Goal: Transaction & Acquisition: Purchase product/service

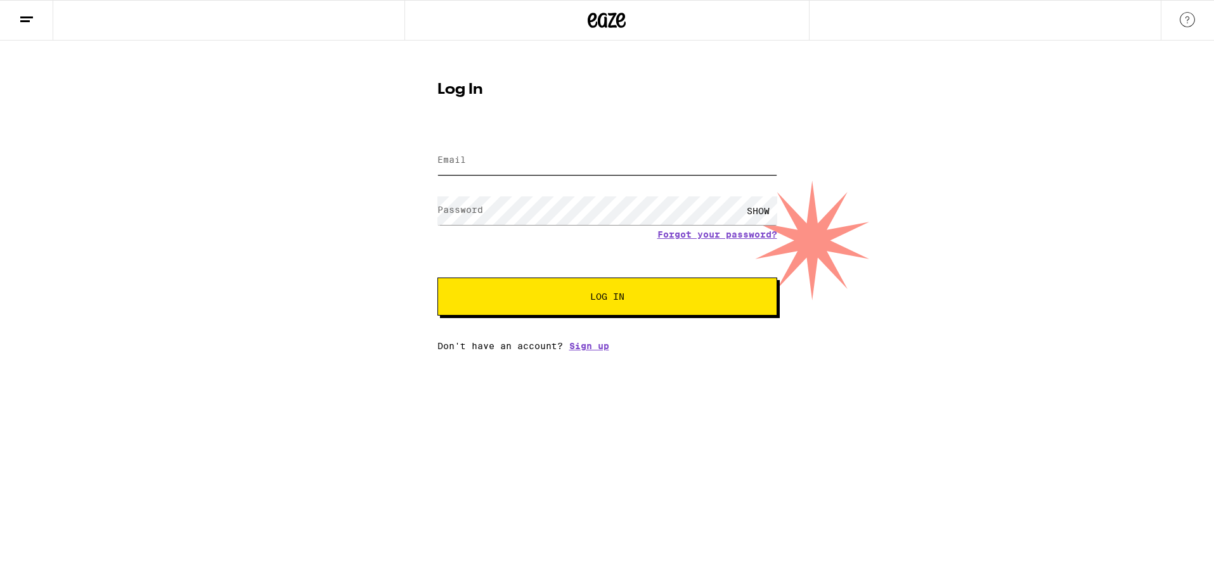
type input "[EMAIL_ADDRESS][DOMAIN_NAME]"
click at [673, 276] on form "Email Email [EMAIL_ADDRESS][DOMAIN_NAME] Password Password SHOW Forgot your pas…" at bounding box center [607, 222] width 340 height 186
click at [673, 287] on button "Log In" at bounding box center [607, 297] width 340 height 38
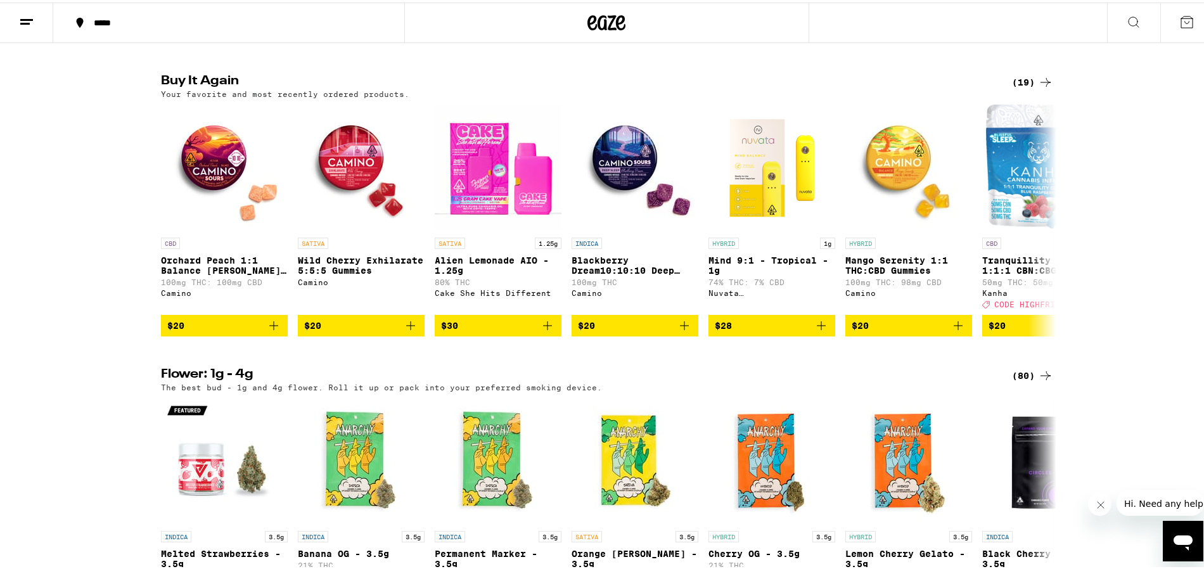
scroll to position [1008, 0]
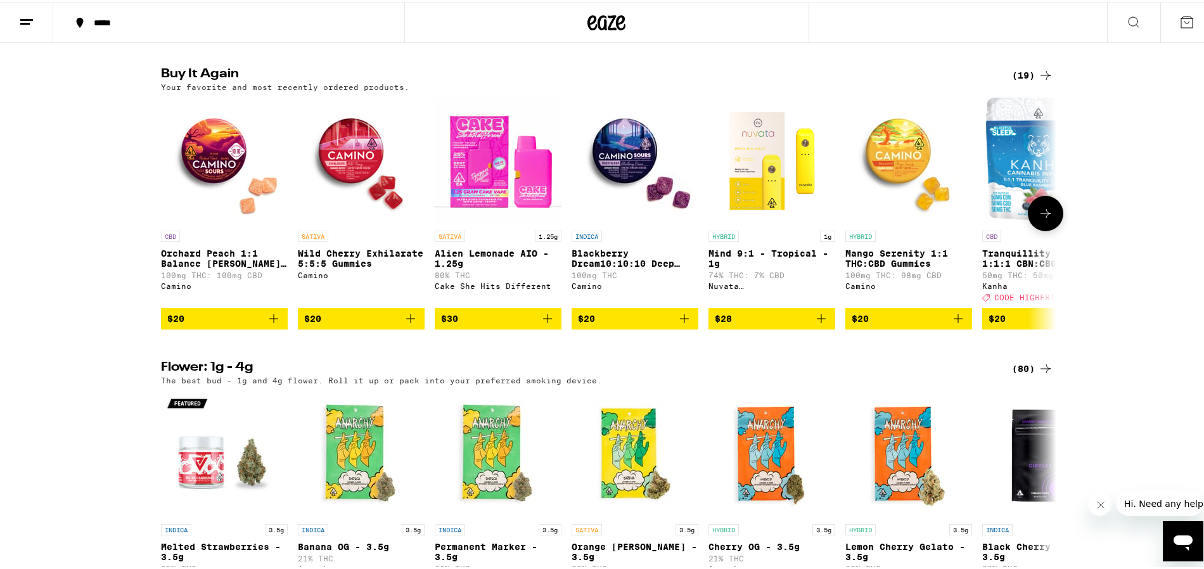
click at [683, 324] on icon "Add to bag" at bounding box center [684, 316] width 15 height 15
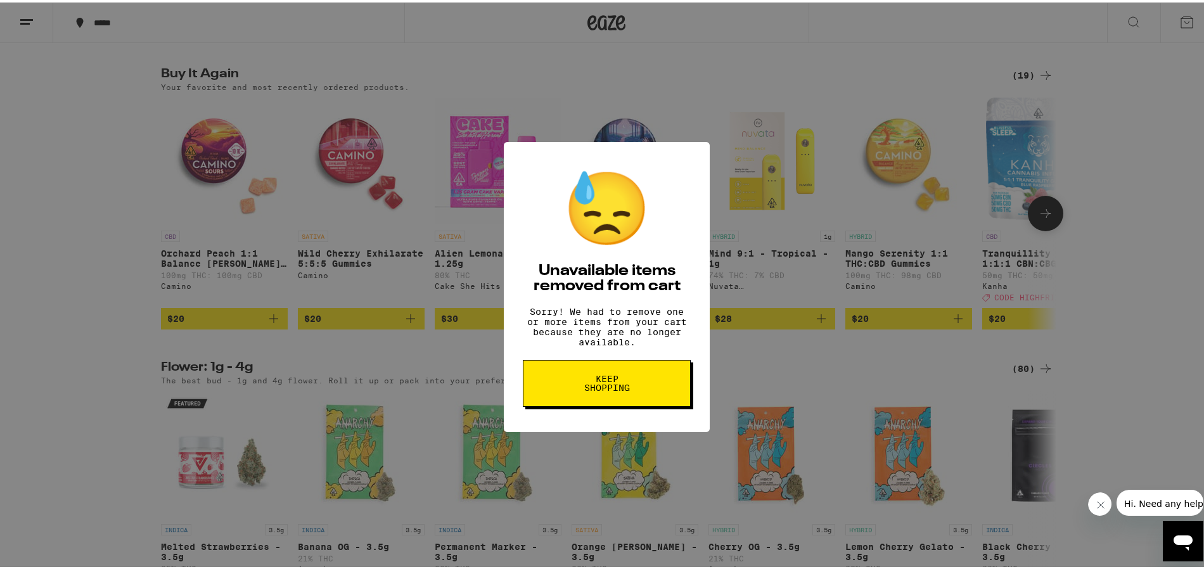
click at [633, 404] on button "Keep Shopping" at bounding box center [607, 380] width 168 height 47
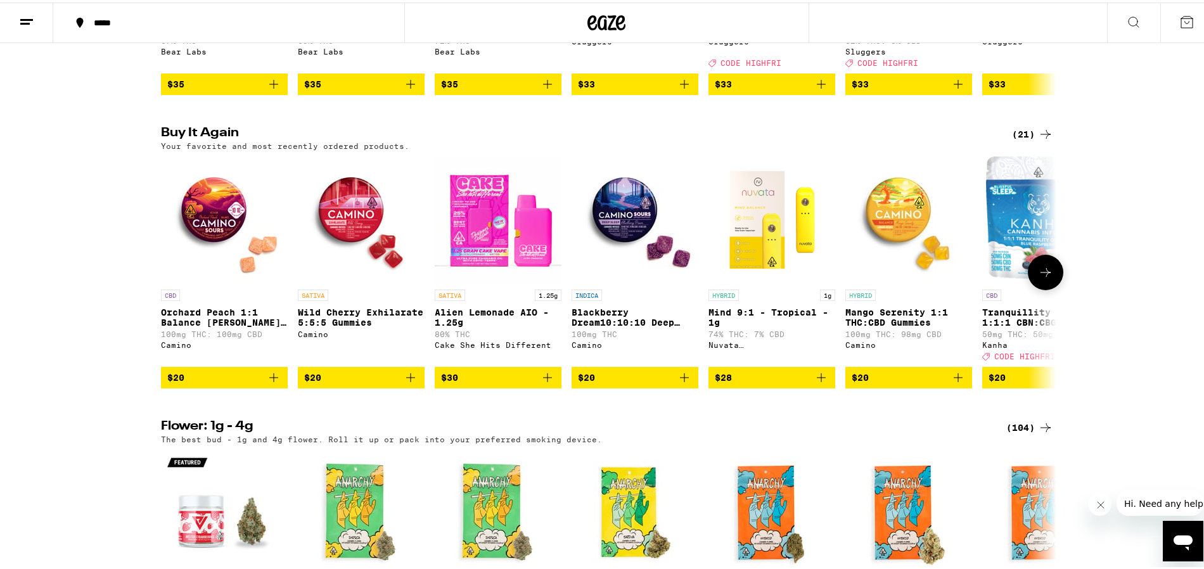
scroll to position [1269, 0]
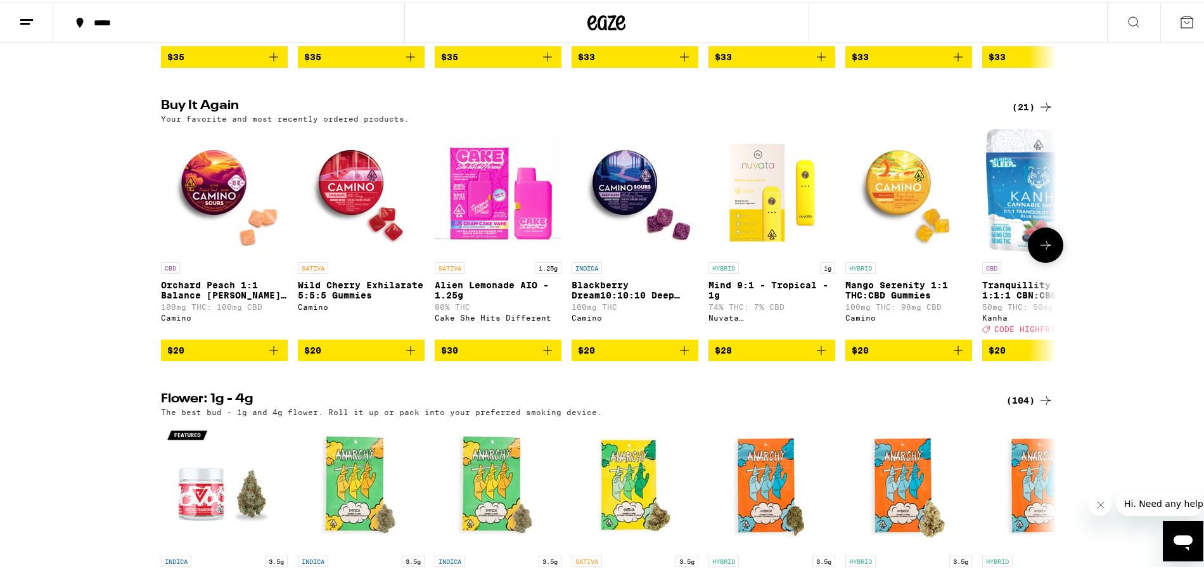
click at [683, 356] on icon "Add to bag" at bounding box center [684, 347] width 15 height 15
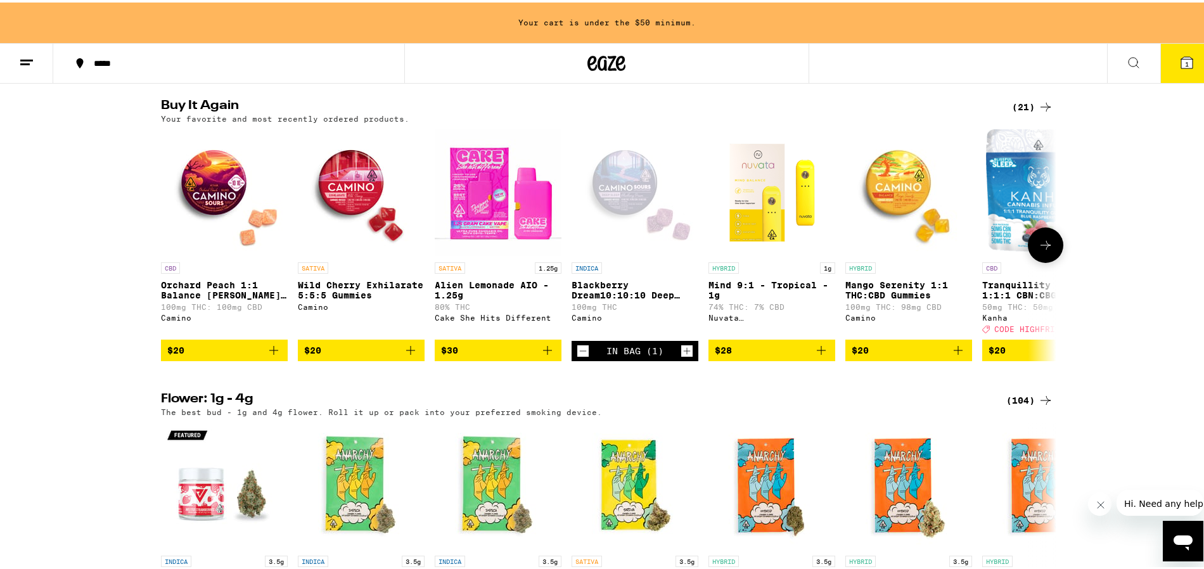
scroll to position [0, 0]
click at [681, 356] on icon "Increment" at bounding box center [686, 348] width 11 height 15
click at [959, 356] on icon "Add to bag" at bounding box center [958, 347] width 15 height 15
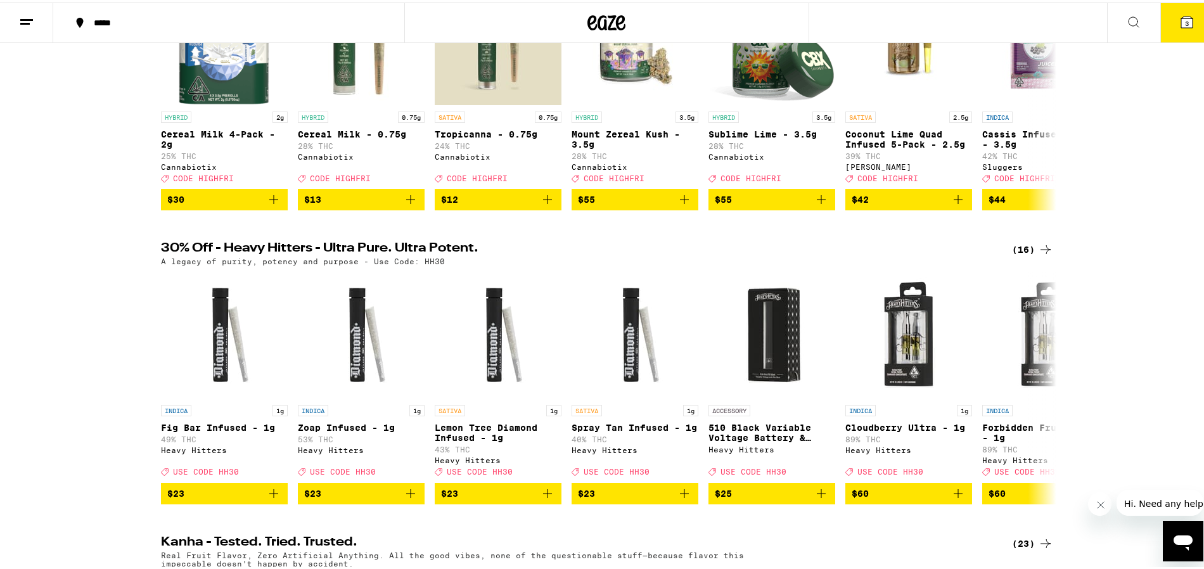
scroll to position [45, 0]
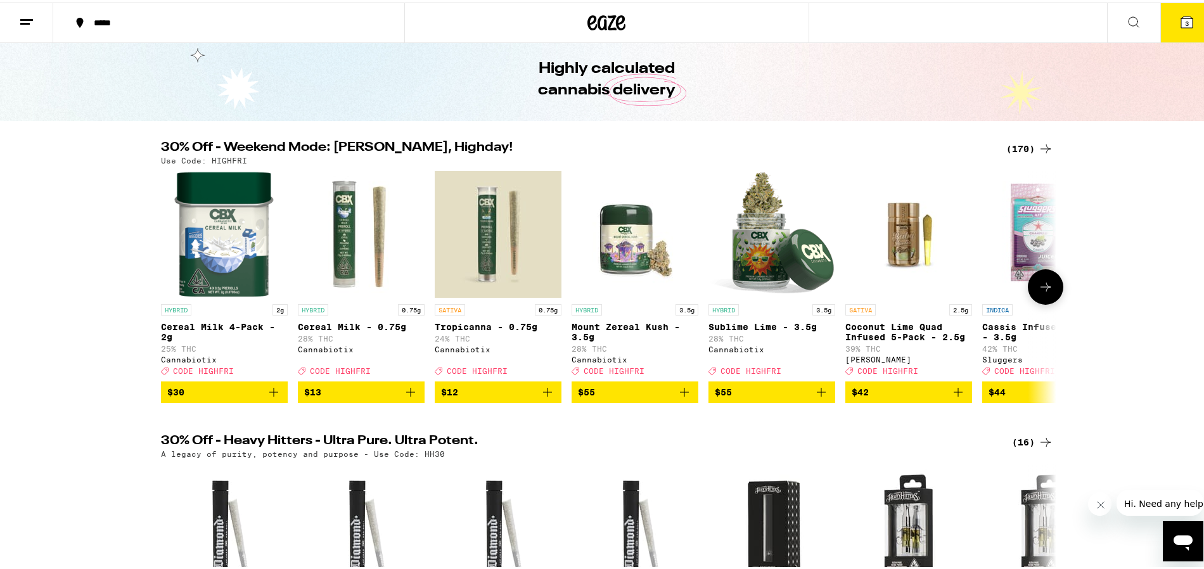
click at [1038, 292] on icon at bounding box center [1045, 284] width 15 height 15
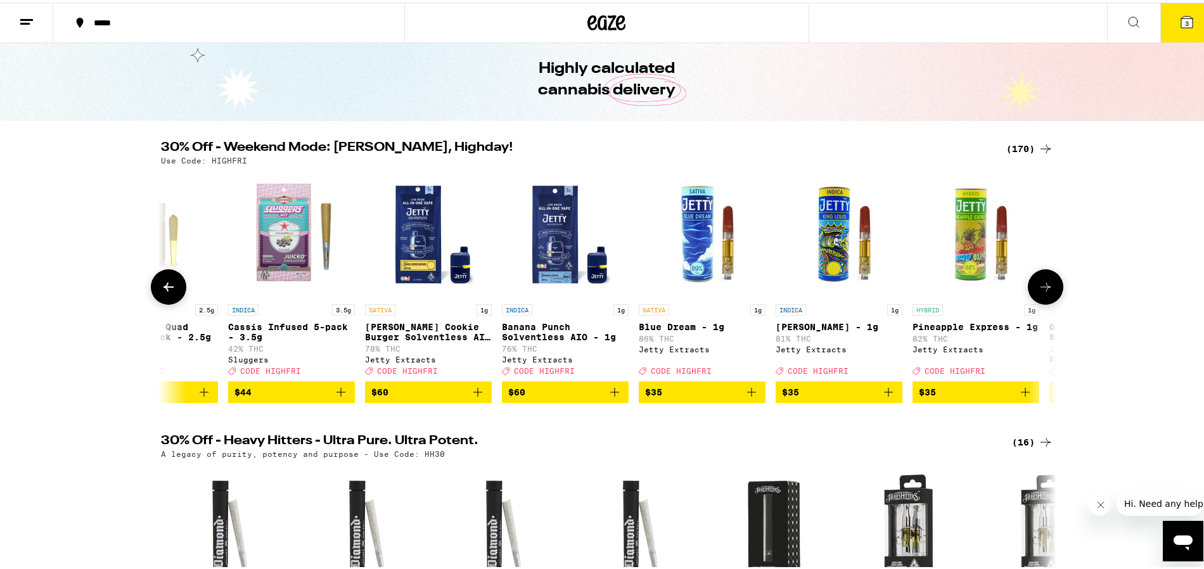
click at [1038, 292] on icon at bounding box center [1045, 284] width 15 height 15
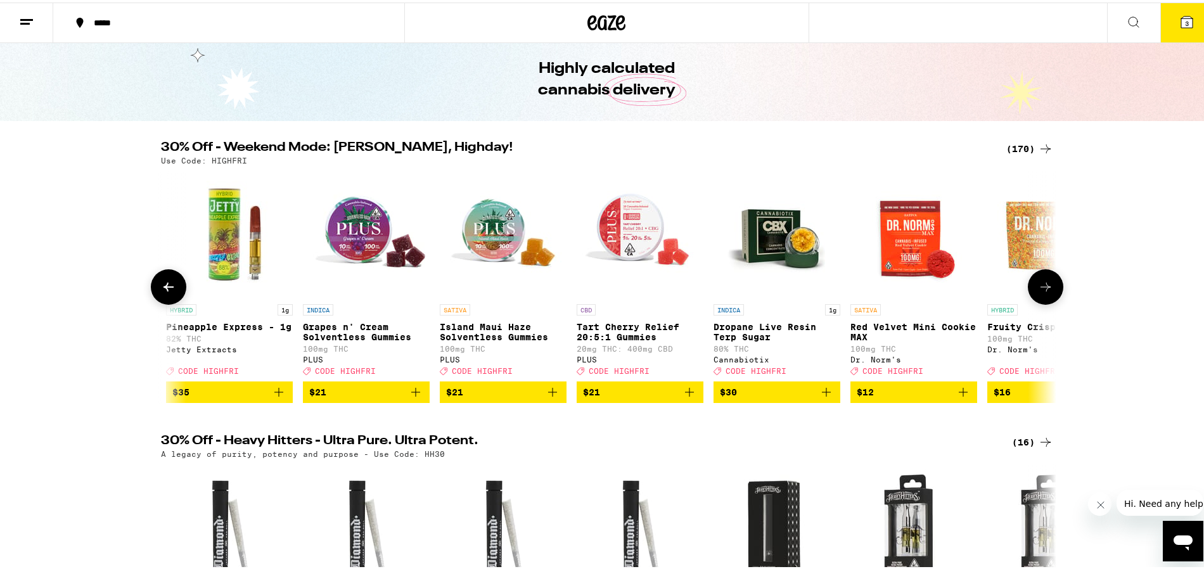
scroll to position [0, 1508]
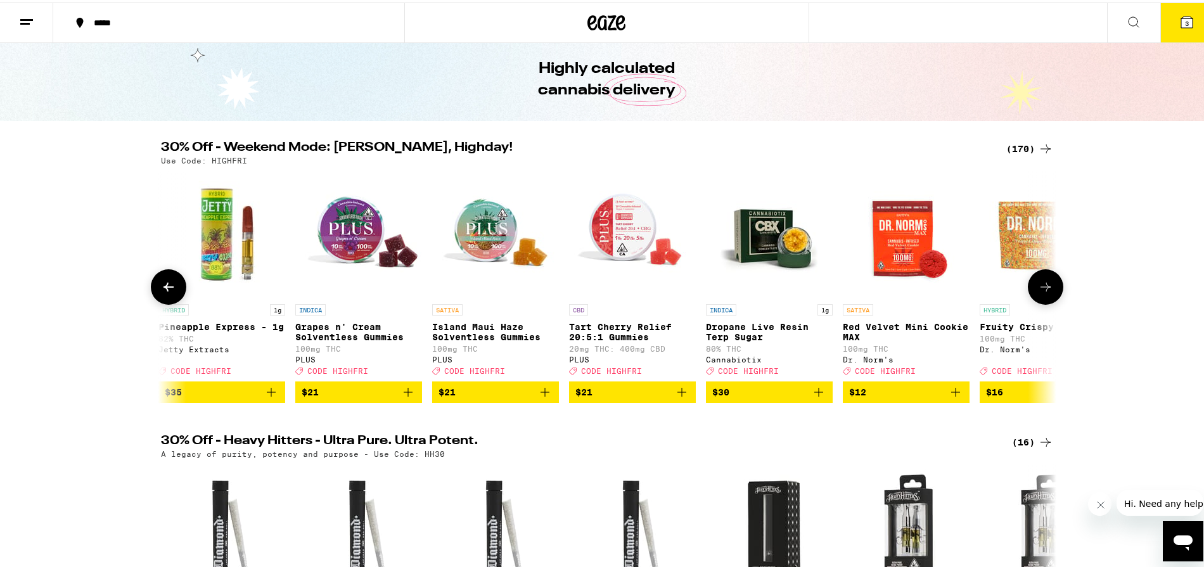
click at [1038, 292] on icon at bounding box center [1045, 284] width 15 height 15
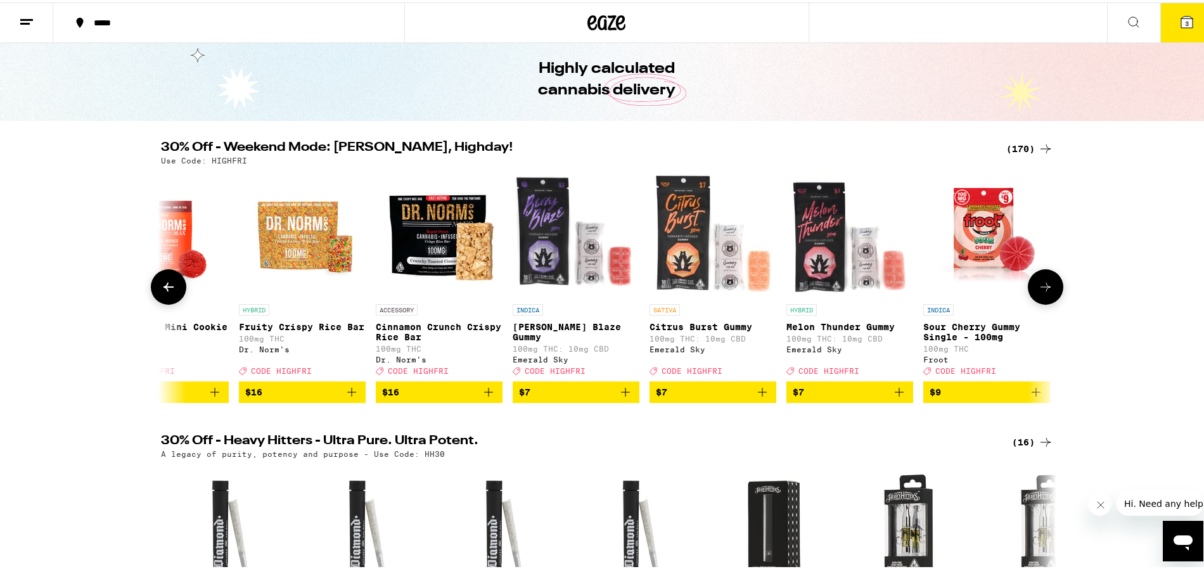
scroll to position [0, 2262]
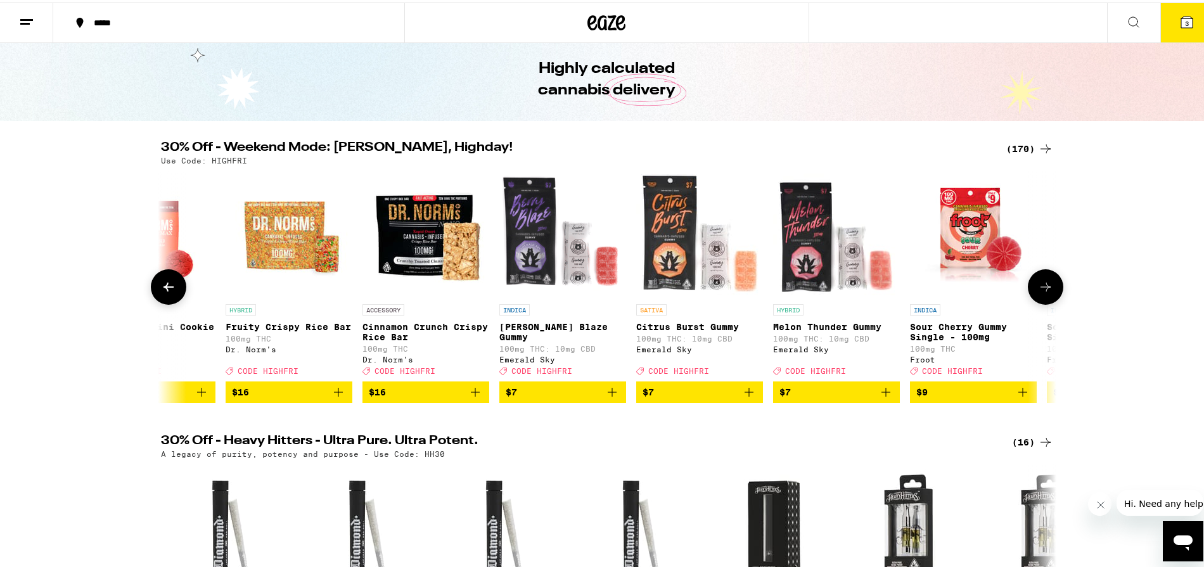
click at [1038, 292] on icon at bounding box center [1045, 284] width 15 height 15
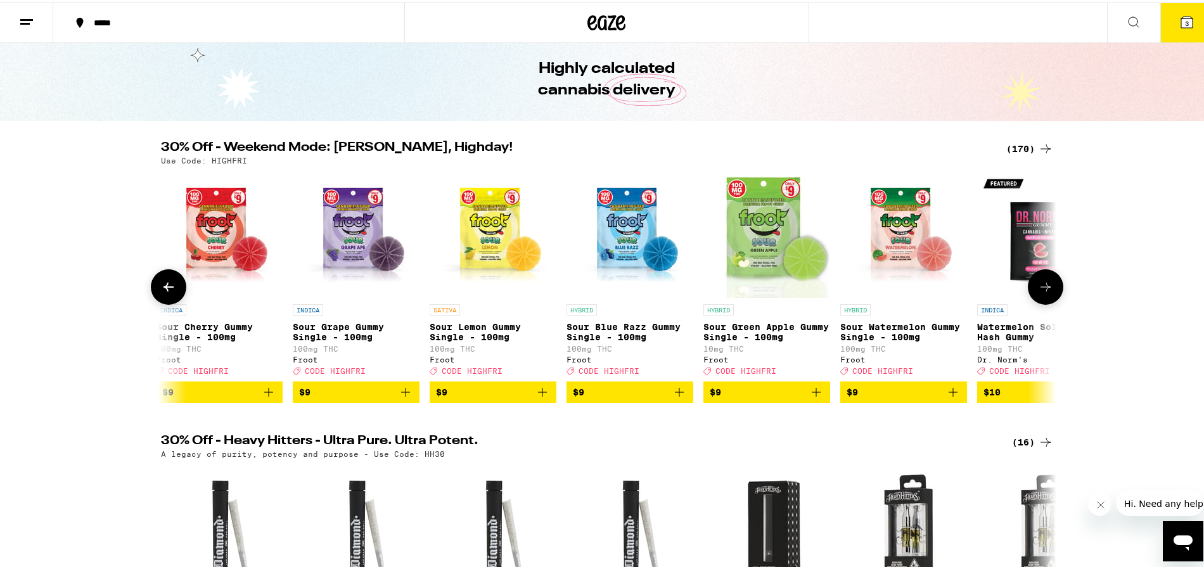
click at [1038, 292] on icon at bounding box center [1045, 284] width 15 height 15
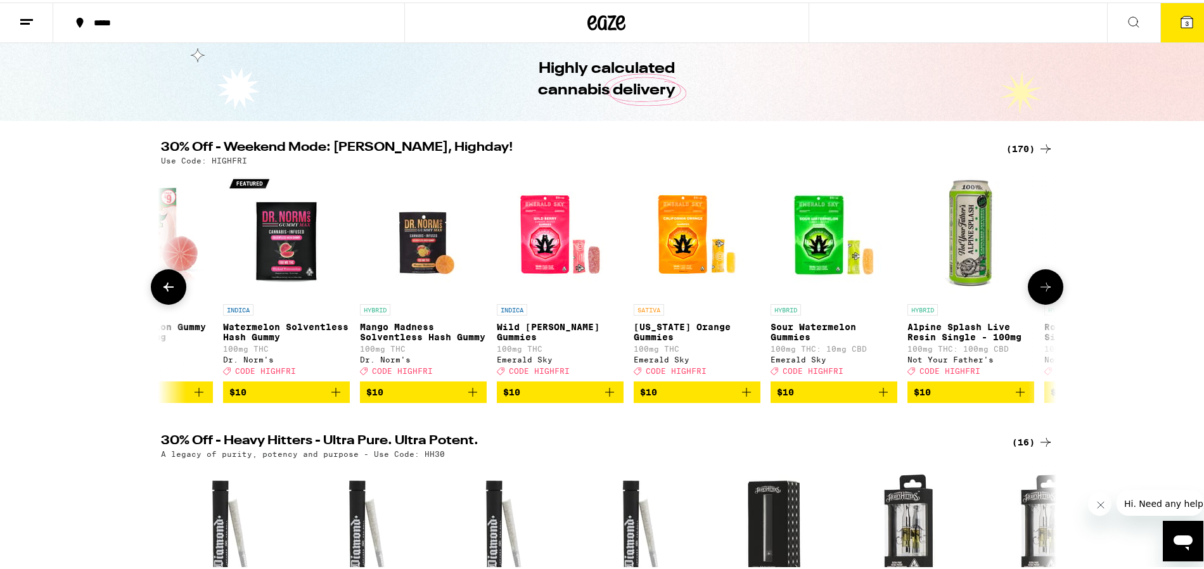
click at [1038, 292] on icon at bounding box center [1045, 284] width 15 height 15
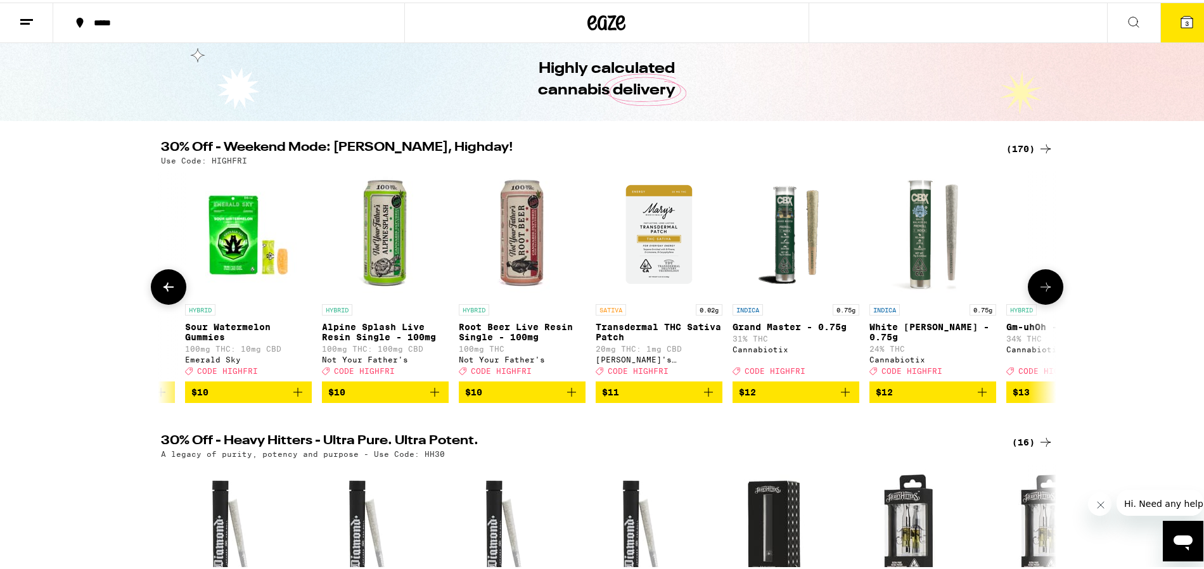
scroll to position [0, 4525]
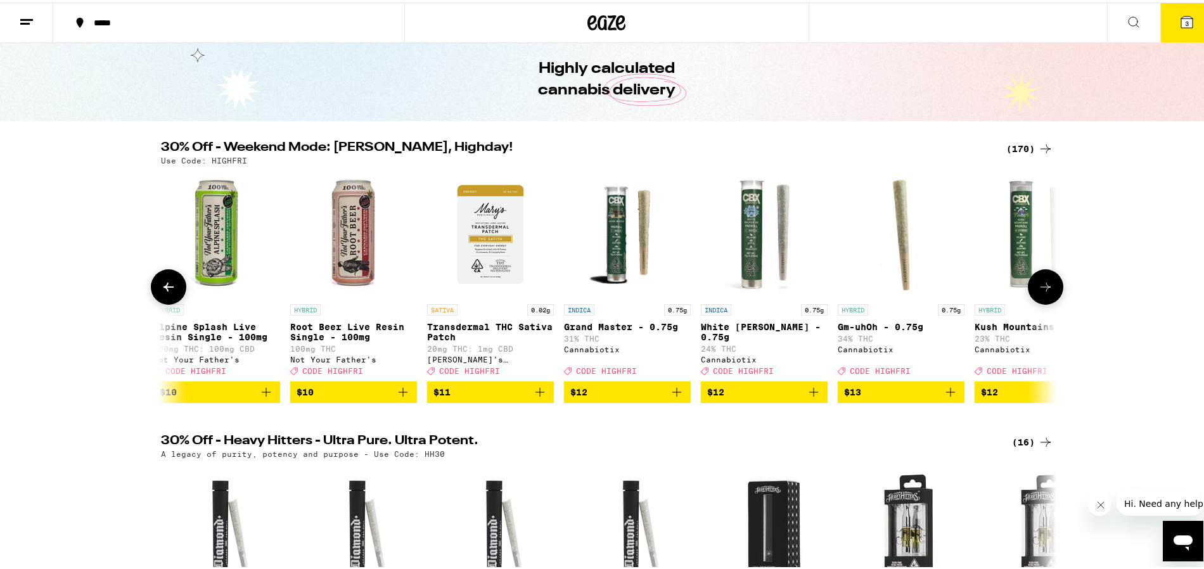
click at [1038, 292] on icon at bounding box center [1045, 284] width 15 height 15
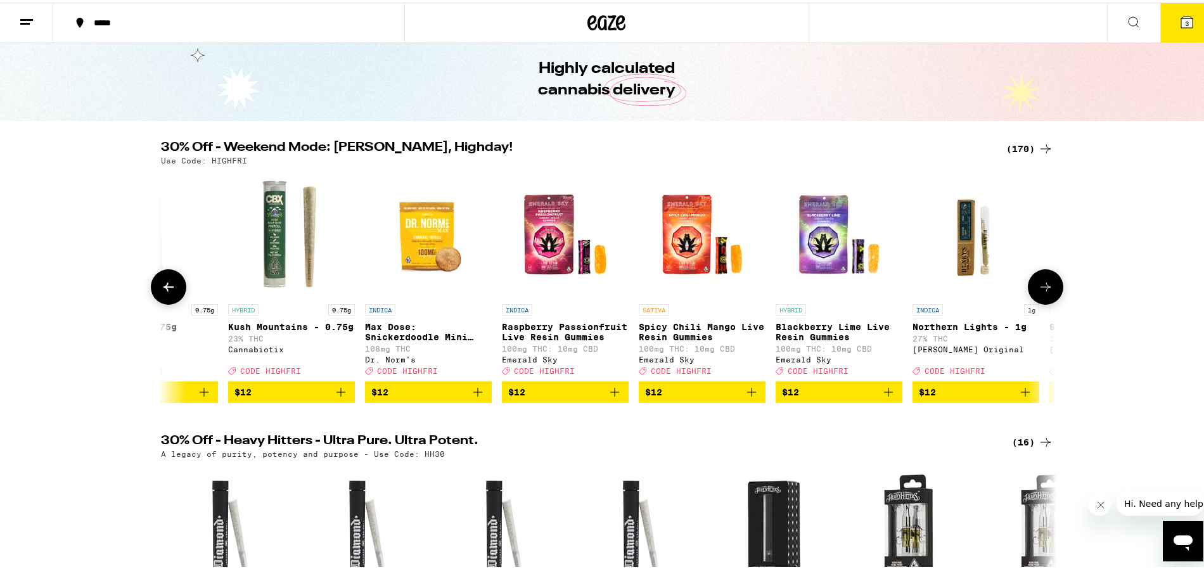
scroll to position [0, 5279]
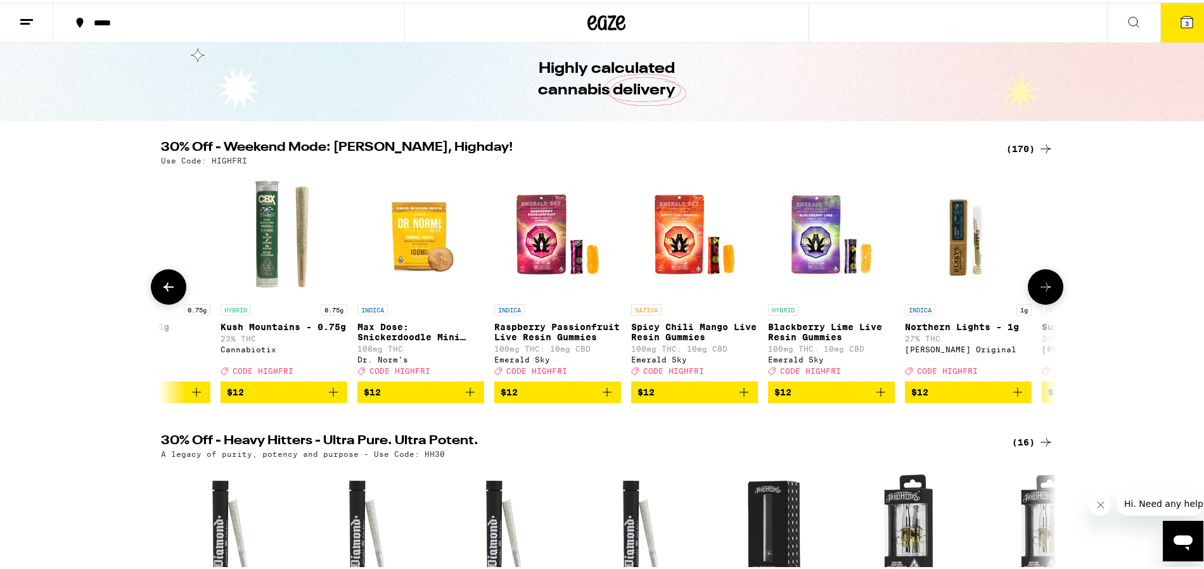
click at [151, 297] on button at bounding box center [168, 284] width 35 height 35
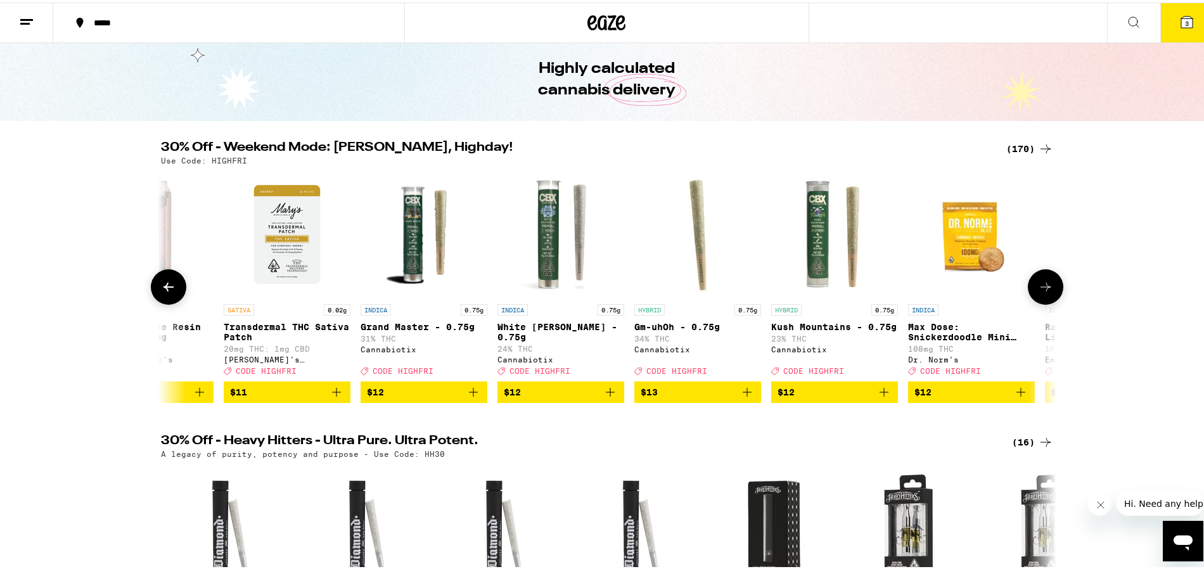
click at [151, 297] on button at bounding box center [168, 284] width 35 height 35
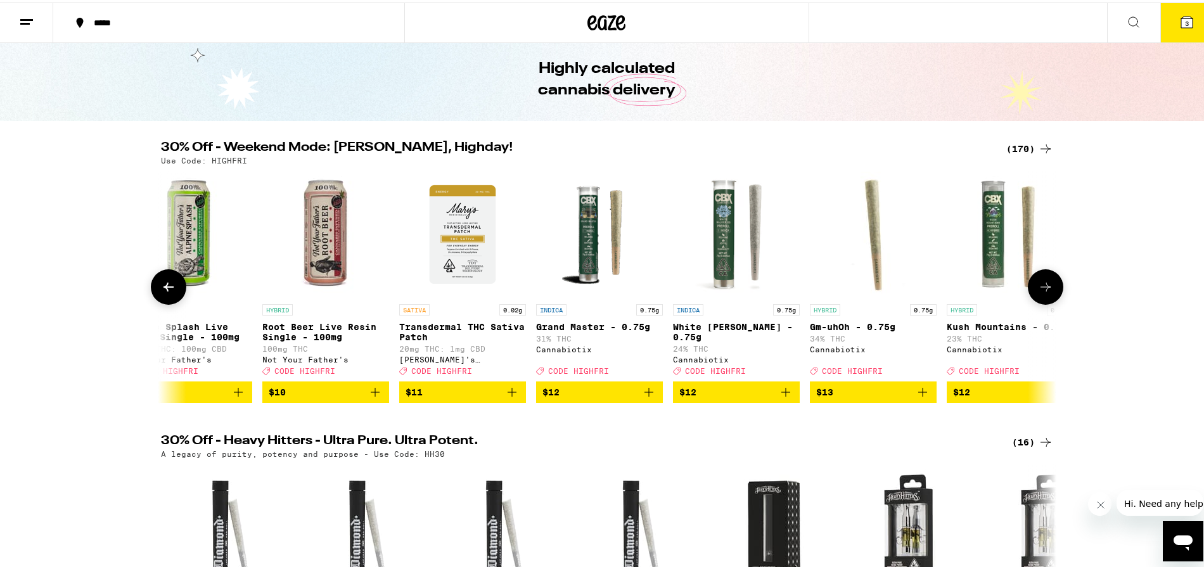
click at [151, 297] on button at bounding box center [168, 284] width 35 height 35
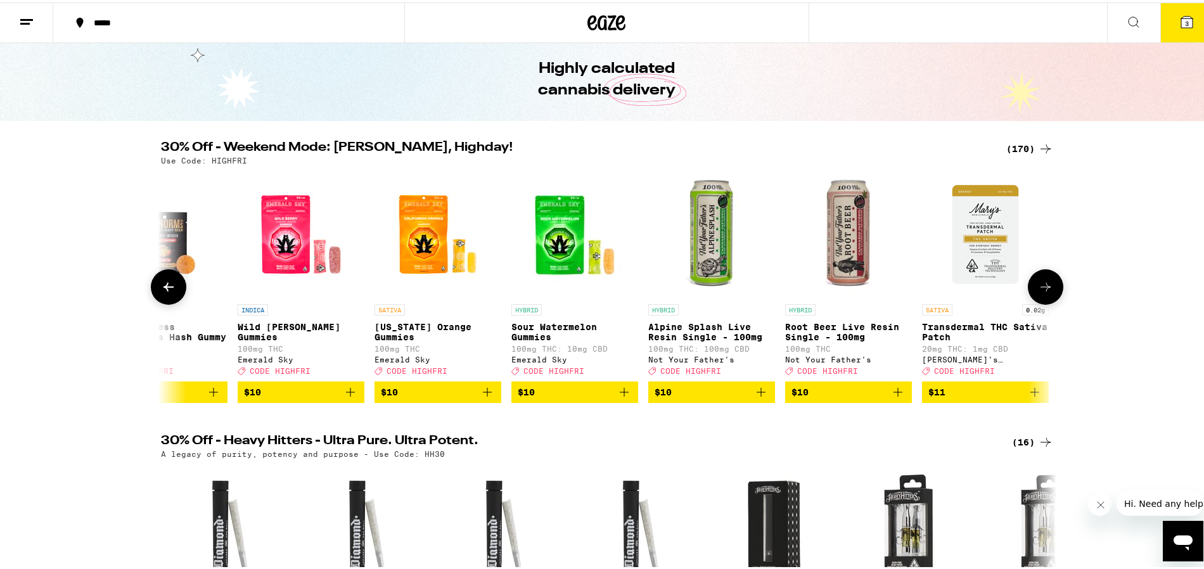
click at [151, 297] on button at bounding box center [168, 284] width 35 height 35
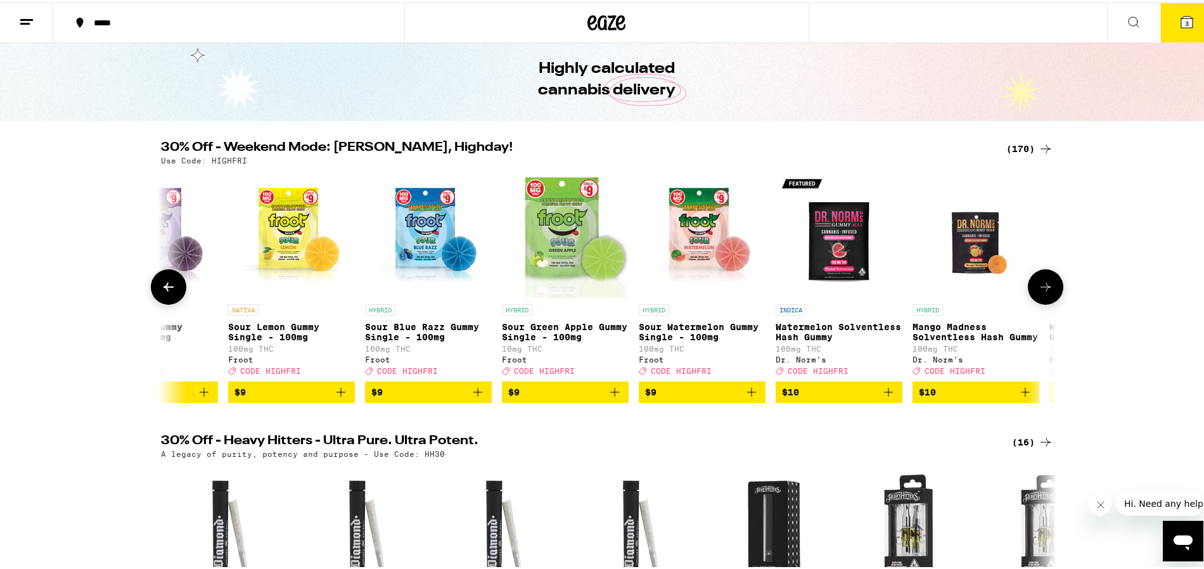
click at [151, 297] on button at bounding box center [168, 284] width 35 height 35
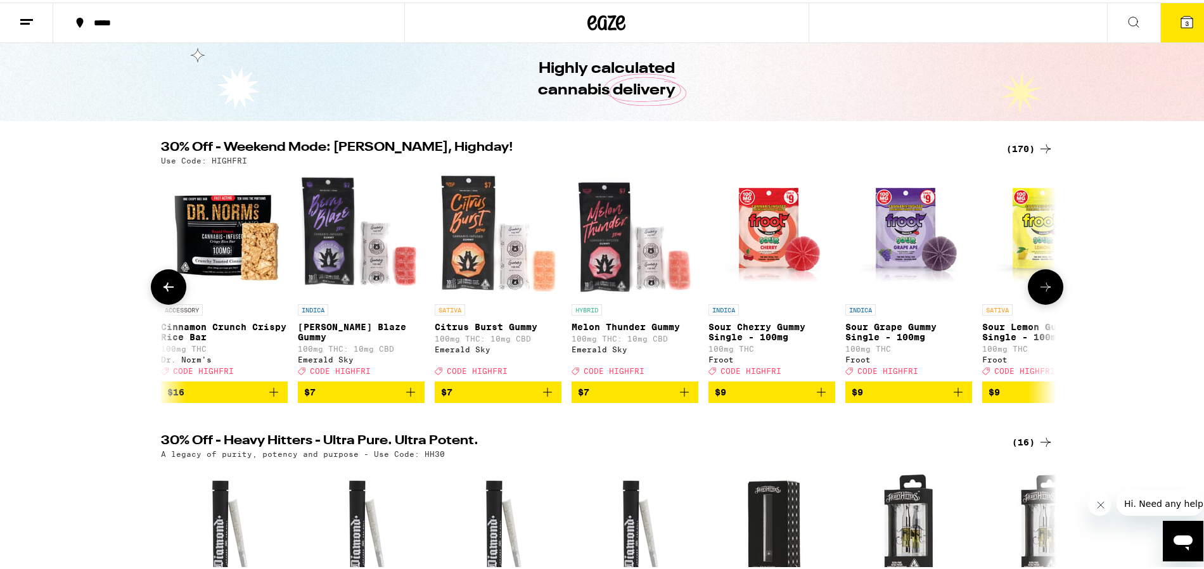
click at [151, 297] on button at bounding box center [168, 284] width 35 height 35
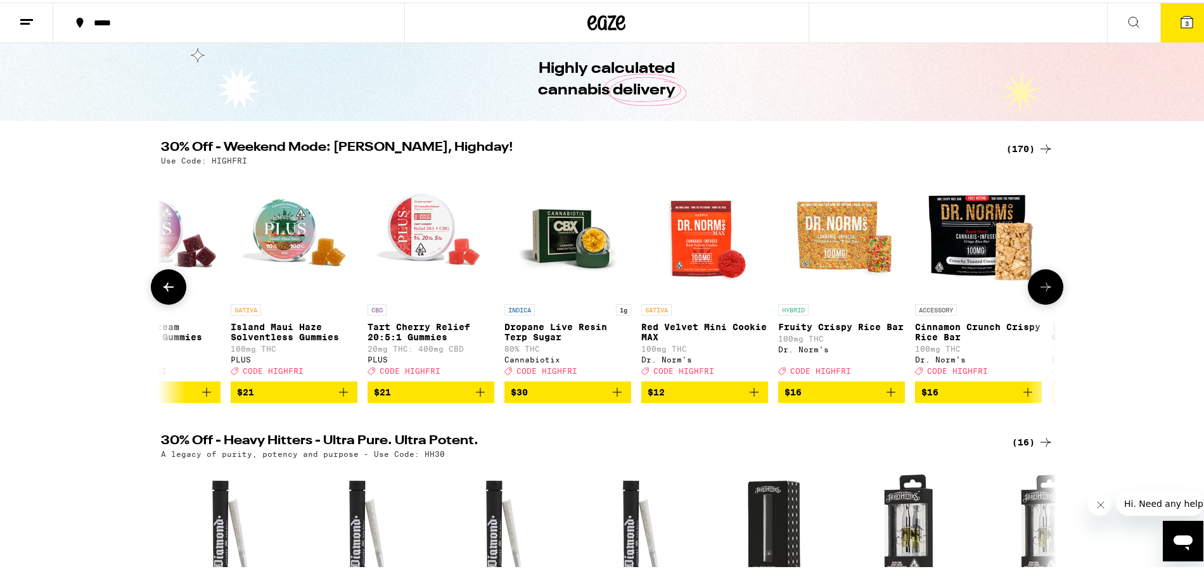
click at [151, 297] on button at bounding box center [168, 284] width 35 height 35
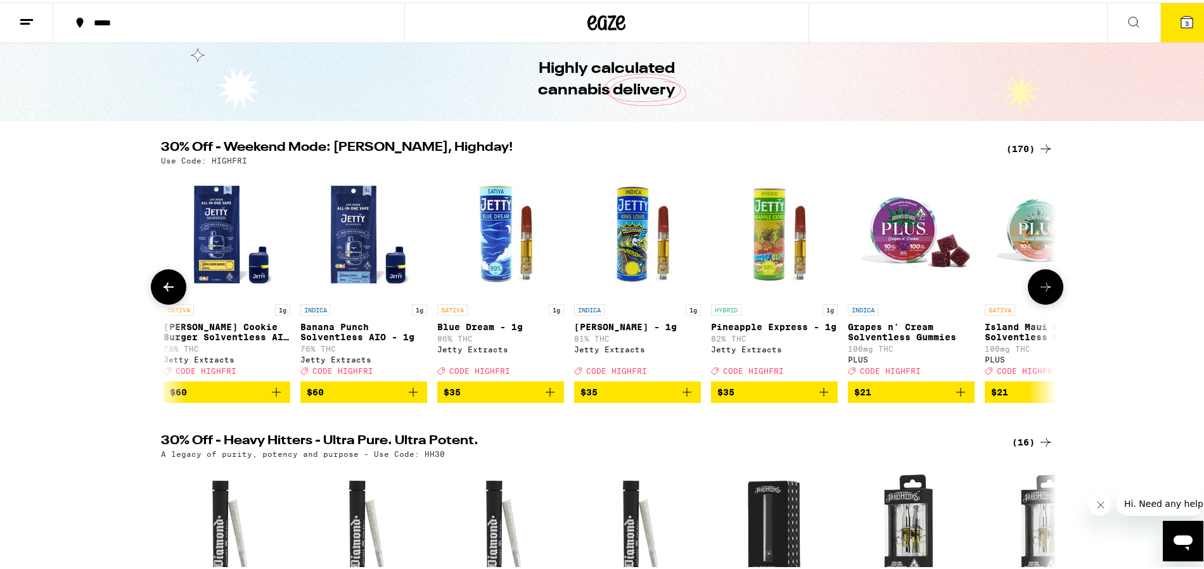
click at [151, 297] on button at bounding box center [168, 284] width 35 height 35
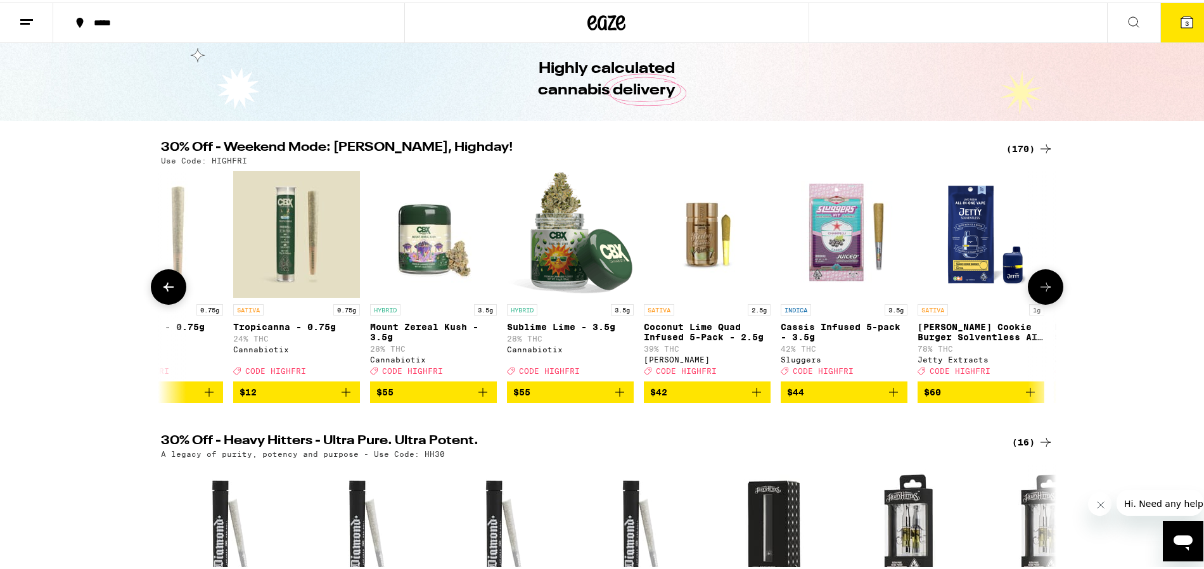
click at [151, 297] on button at bounding box center [168, 284] width 35 height 35
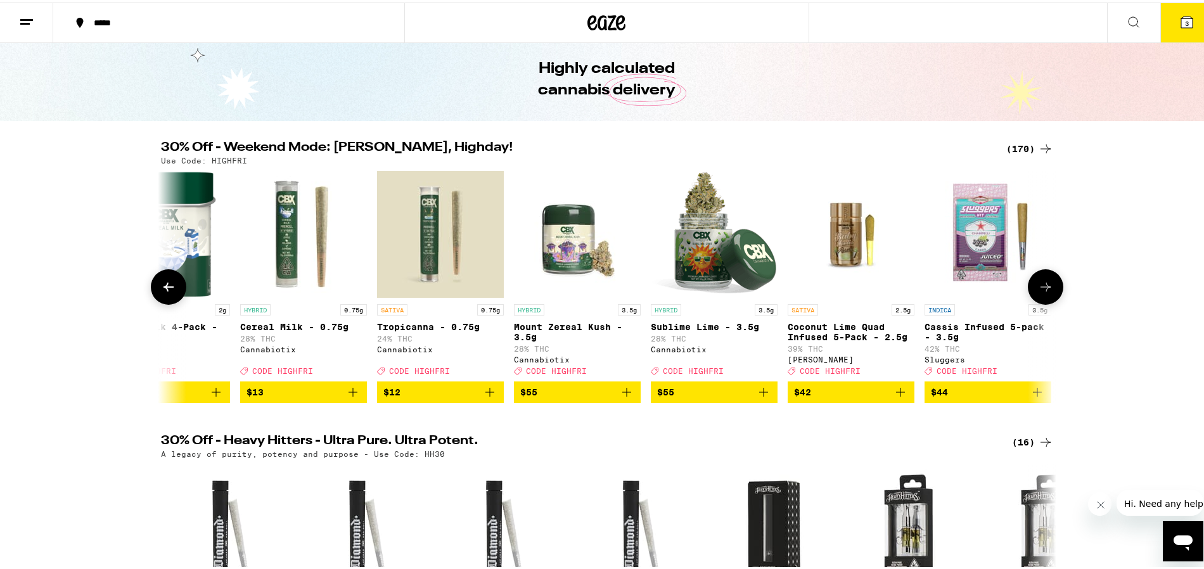
scroll to position [0, 0]
